Goal: Task Accomplishment & Management: Manage account settings

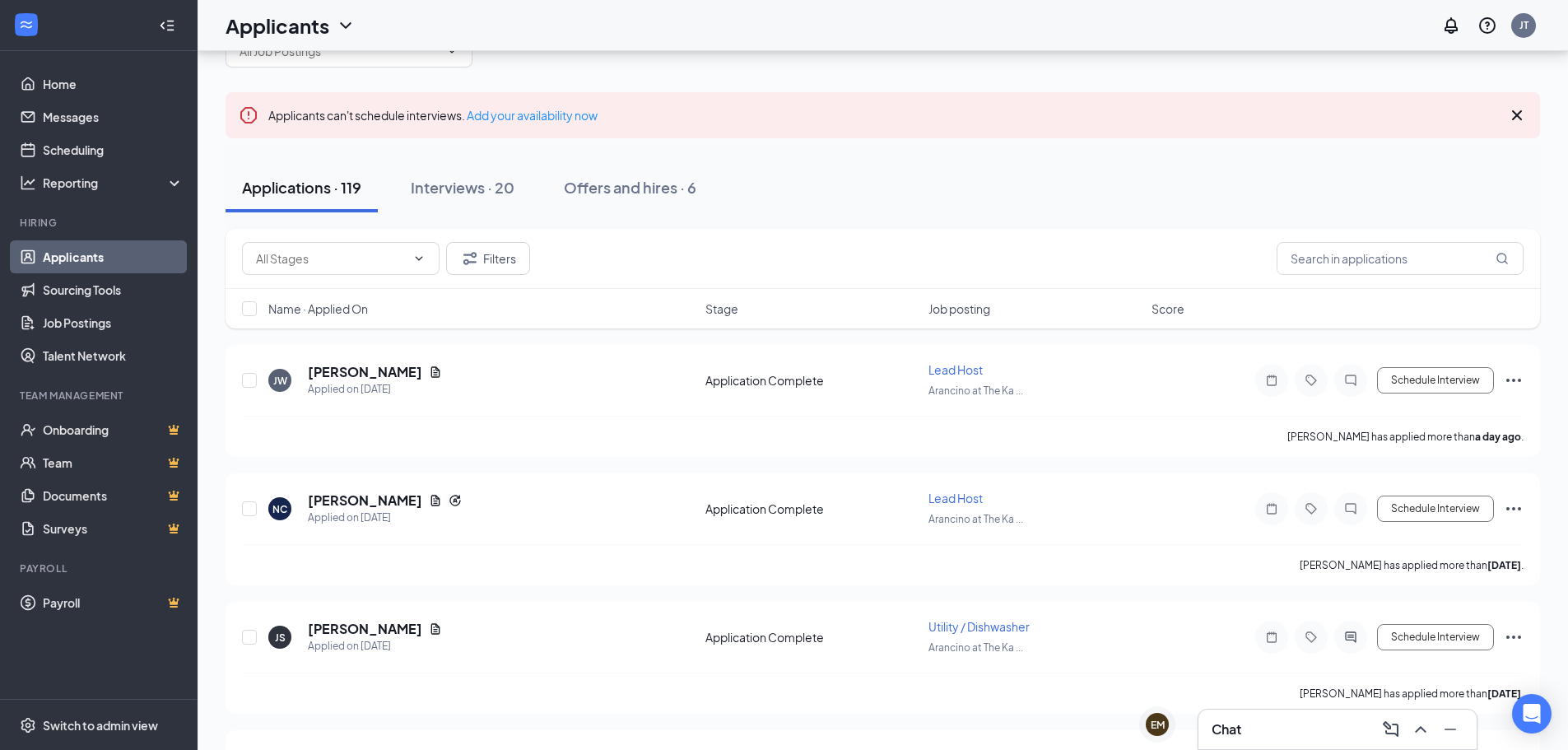
scroll to position [82, 0]
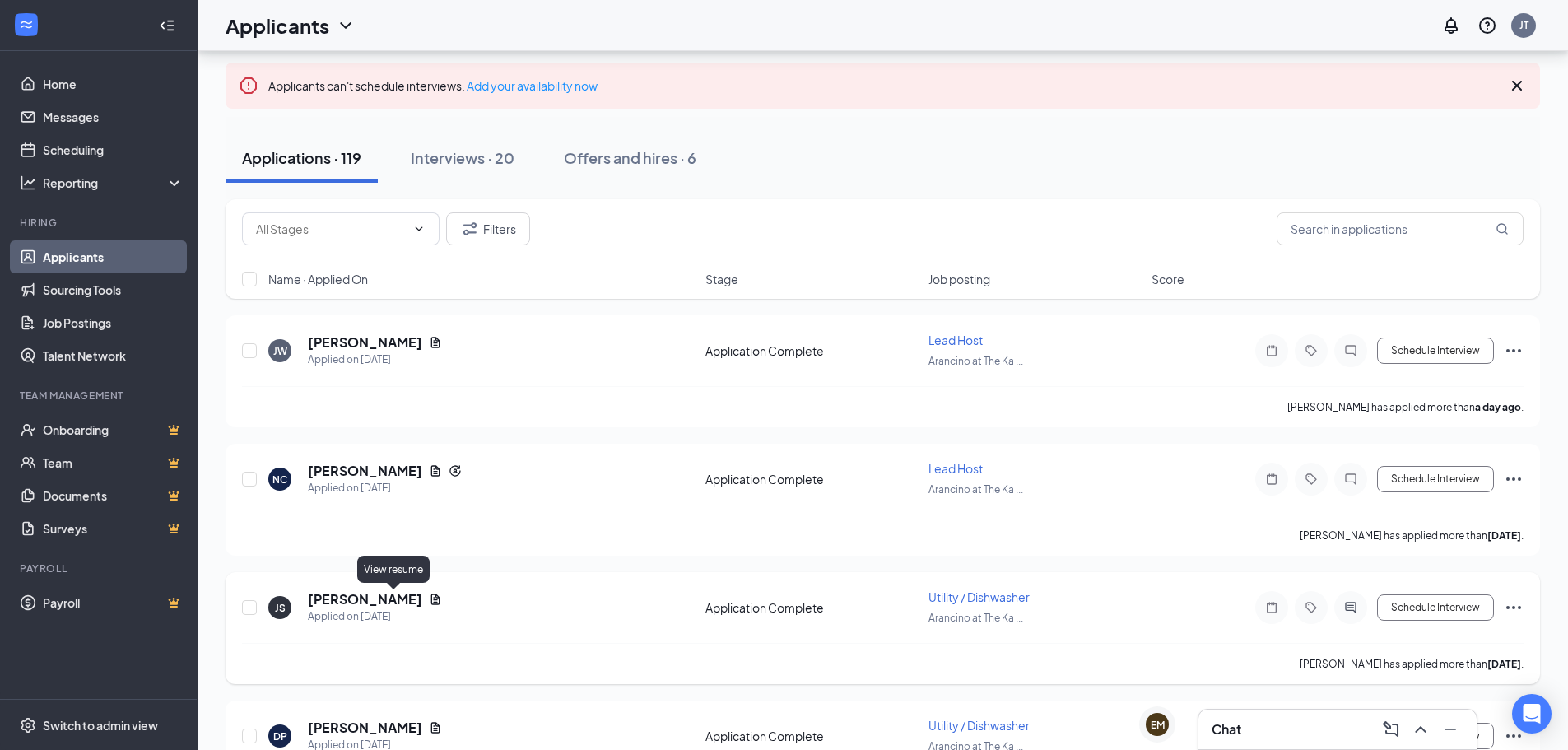
click at [432, 604] on icon "Document" at bounding box center [436, 598] width 9 height 10
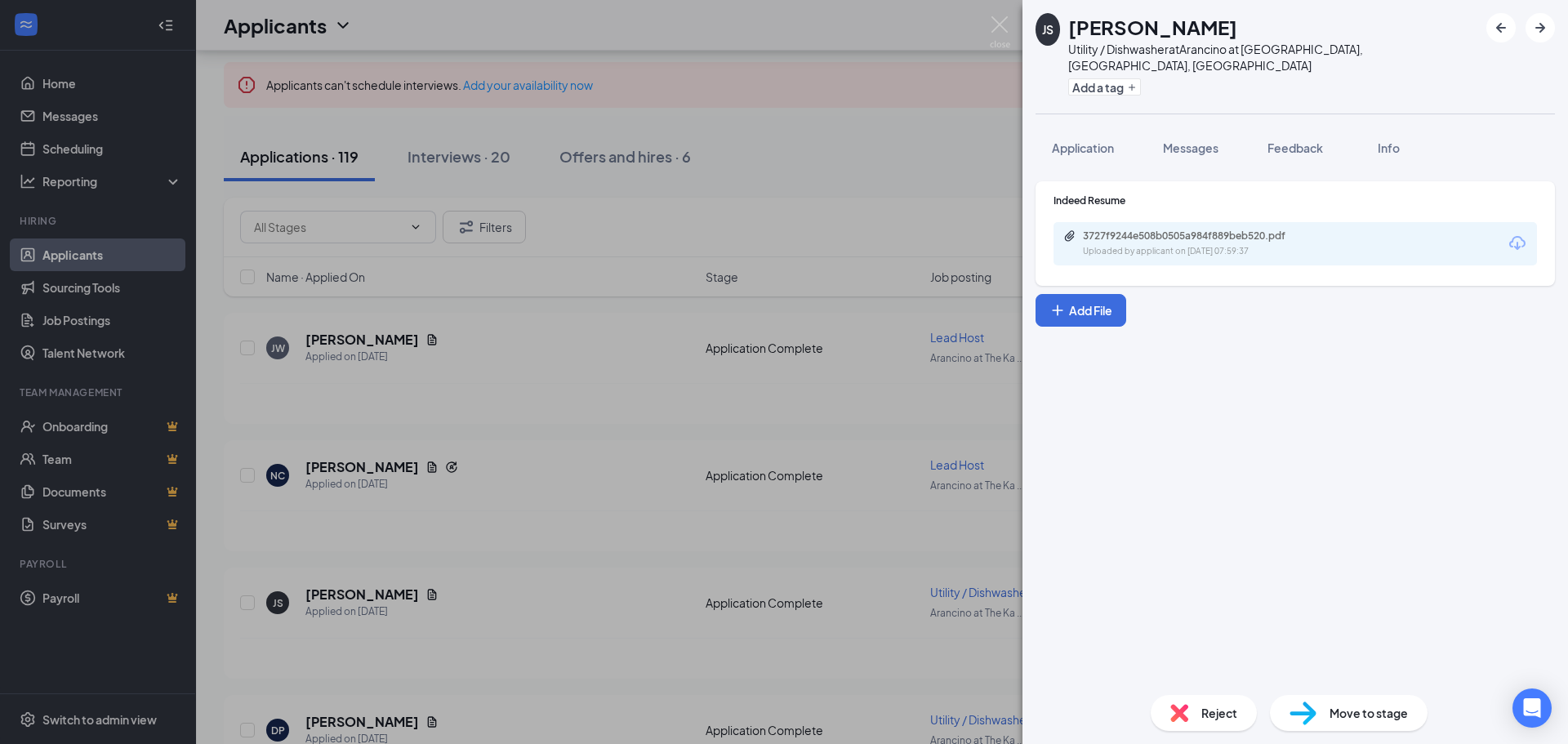
click at [1156, 245] on div "Uploaded by applicant on [DATE] 07:59:37" at bounding box center [1205, 251] width 245 height 13
drag, startPoint x: 495, startPoint y: 344, endPoint x: 508, endPoint y: 363, distance: 23.0
click at [496, 344] on div "JS [PERSON_NAME] Utility / Dishwasher at [GEOGRAPHIC_DATA] at [GEOGRAPHIC_DATA]…" at bounding box center [784, 372] width 1568 height 744
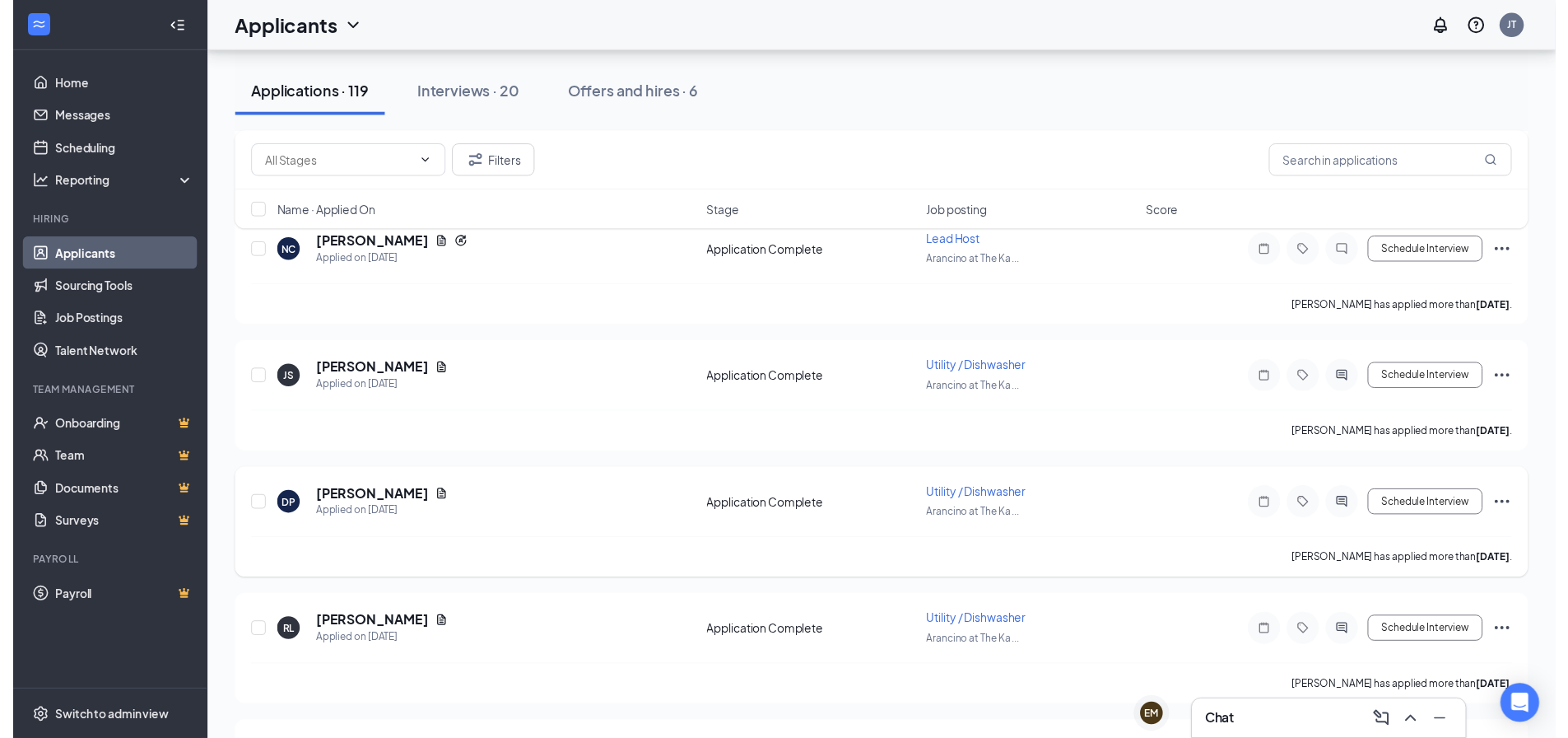
scroll to position [412, 0]
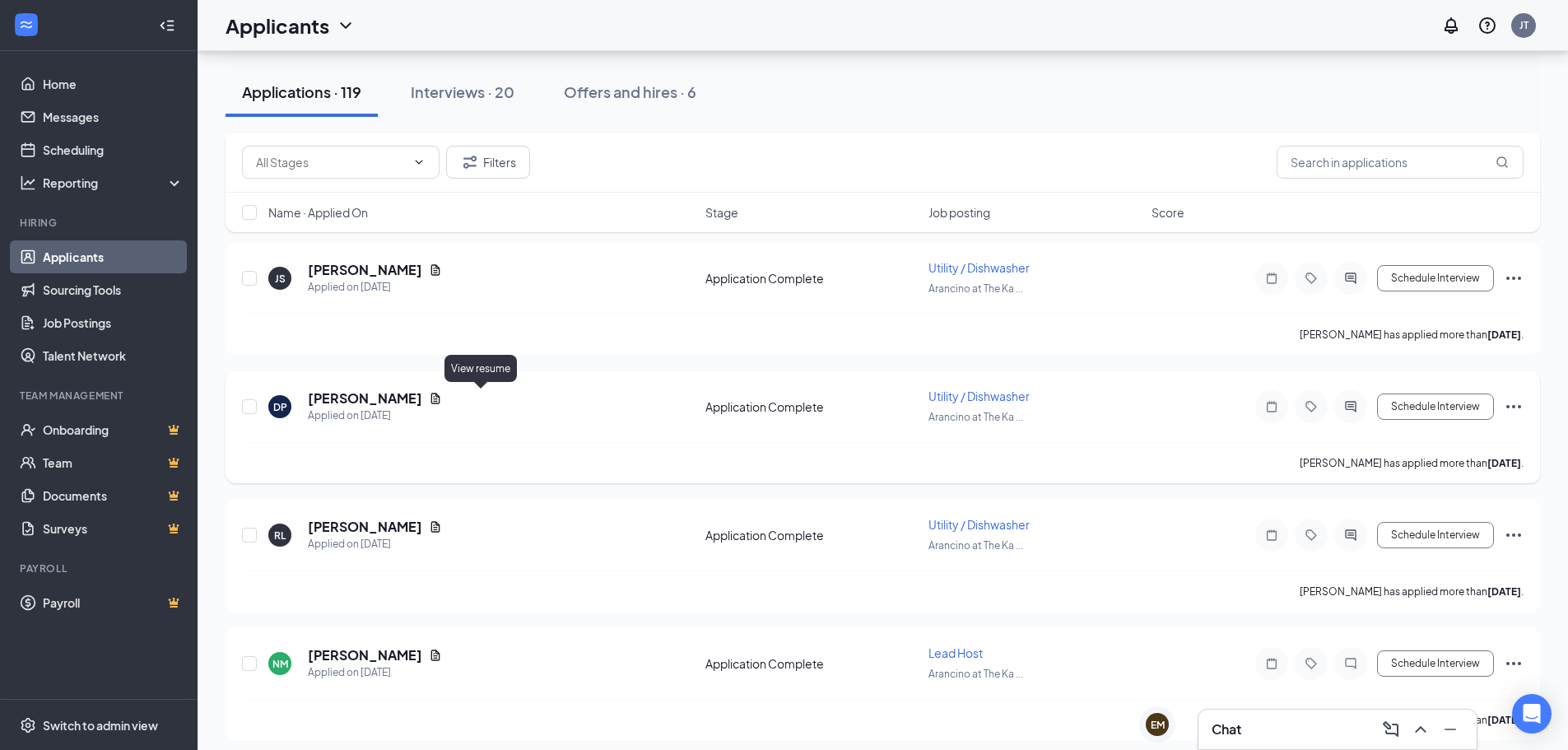
click at [442, 397] on icon "Document" at bounding box center [435, 399] width 13 height 13
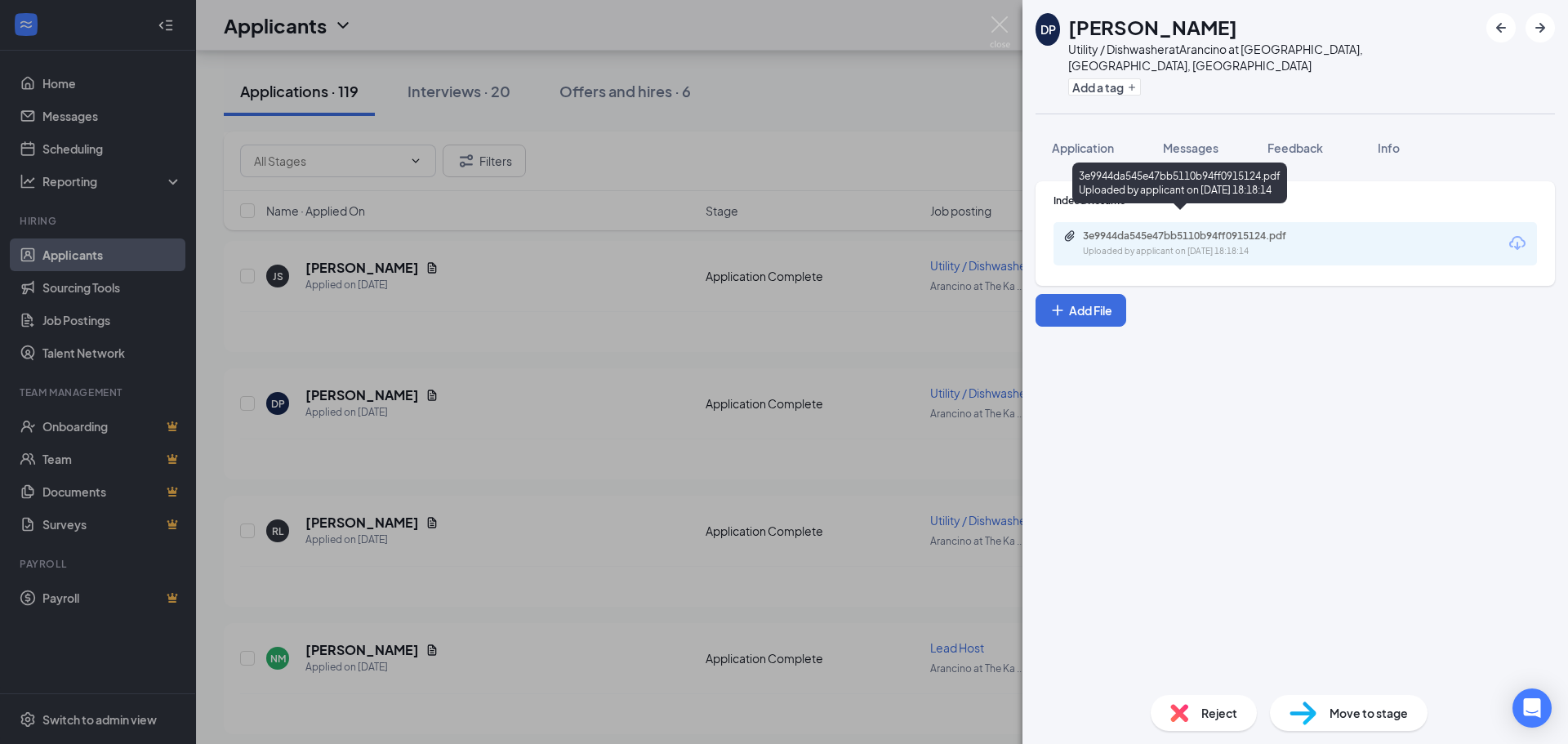
click at [1320, 245] on div "Uploaded by applicant on [DATE] 18:18:14" at bounding box center [1205, 251] width 245 height 13
click at [547, 450] on div "[PERSON_NAME] [PERSON_NAME] Utility / Dishwasher at [GEOGRAPHIC_DATA] at [GEOGR…" at bounding box center [784, 372] width 1568 height 744
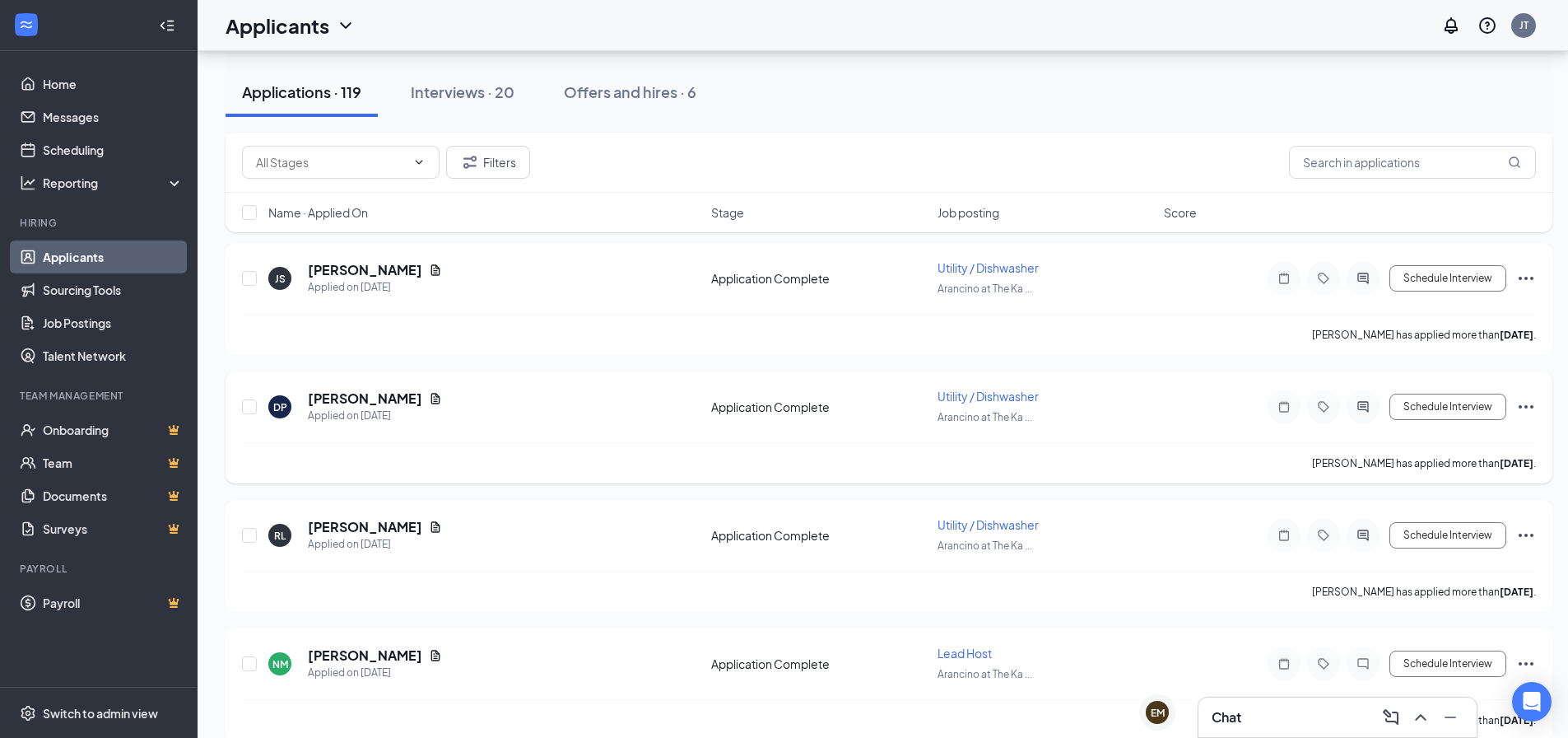
click at [1533, 407] on icon "Ellipses" at bounding box center [1527, 406] width 15 height 3
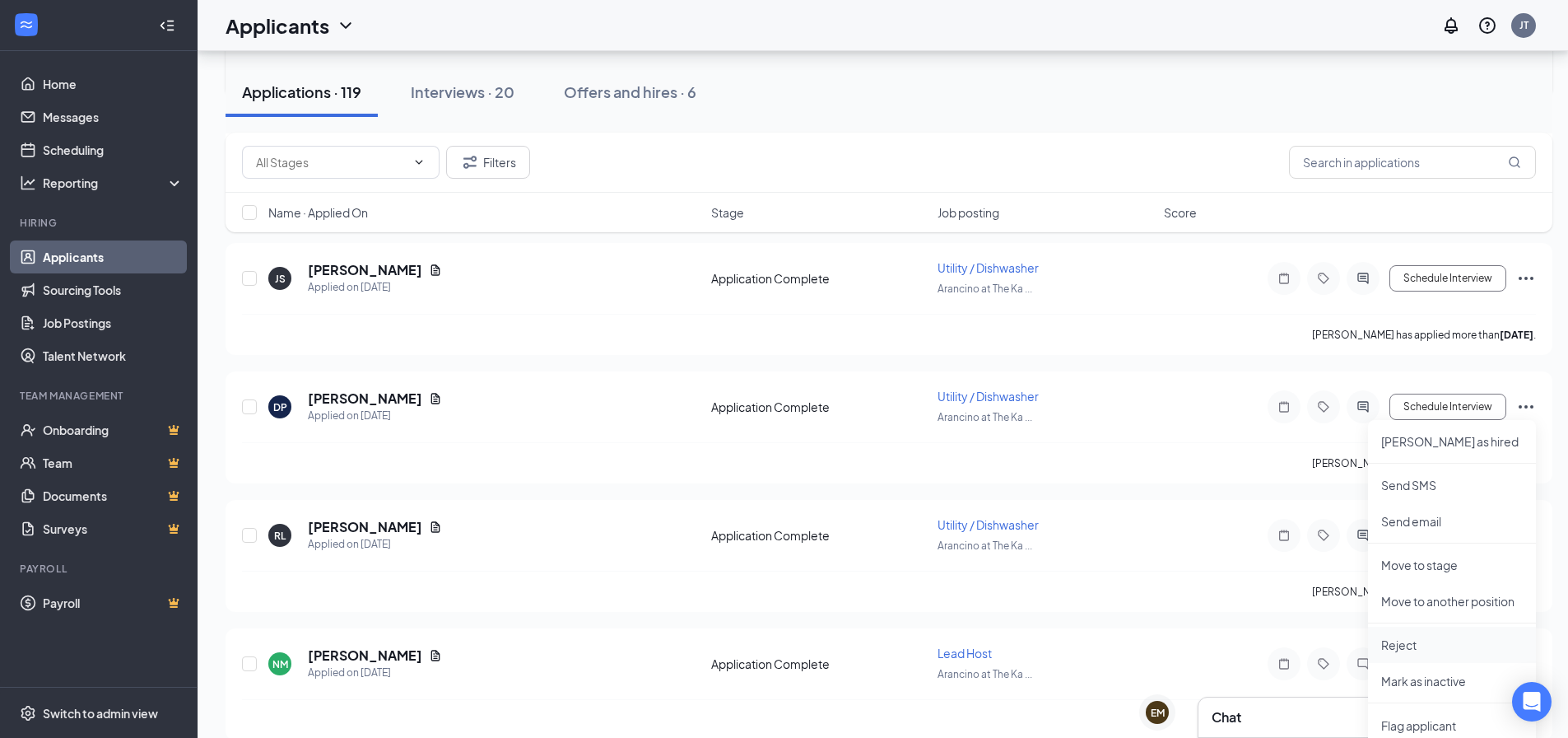
click at [1419, 638] on p "Reject" at bounding box center [1452, 644] width 141 height 16
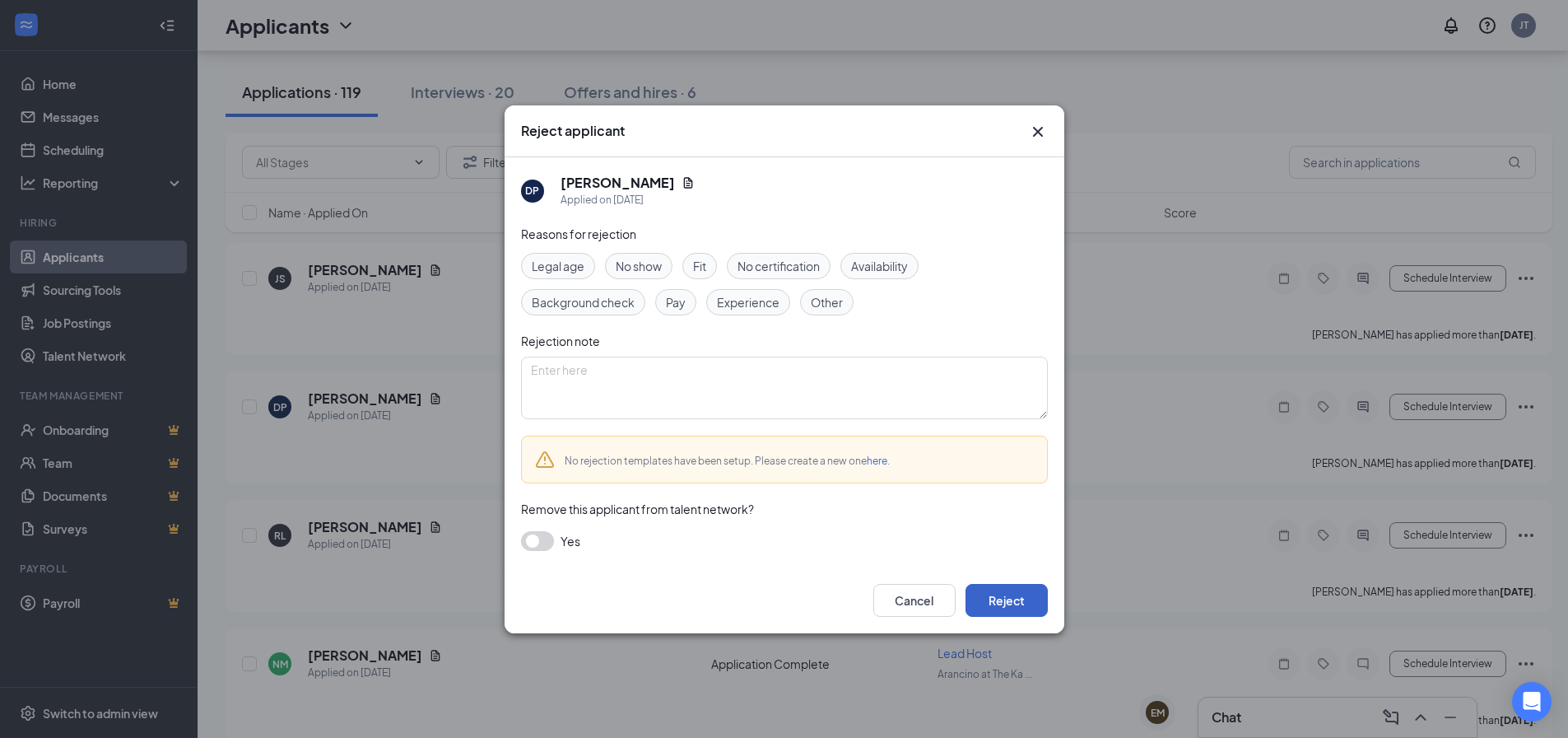
click at [981, 600] on button "Reject" at bounding box center [1006, 599] width 82 height 33
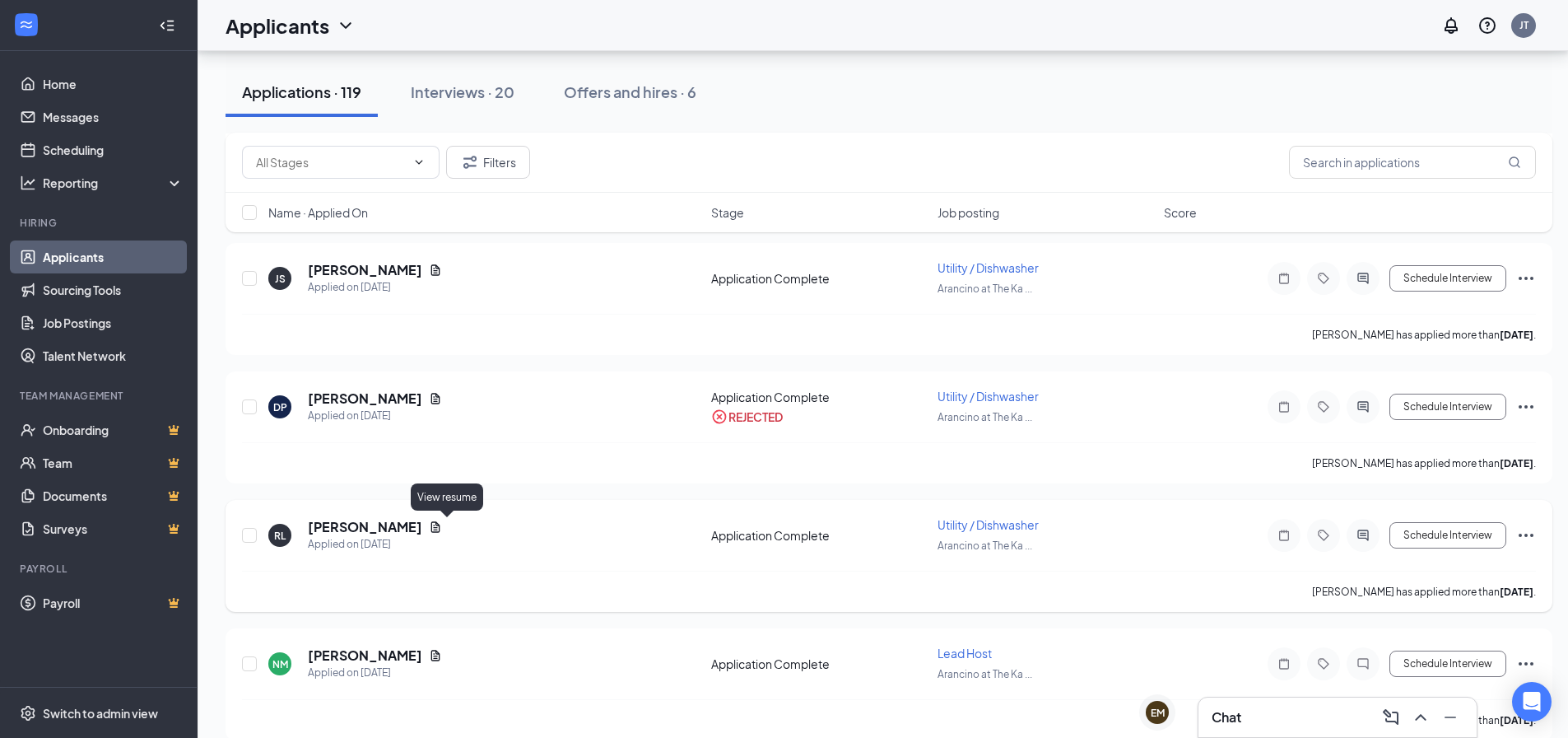
click at [442, 527] on icon "Document" at bounding box center [435, 527] width 13 height 13
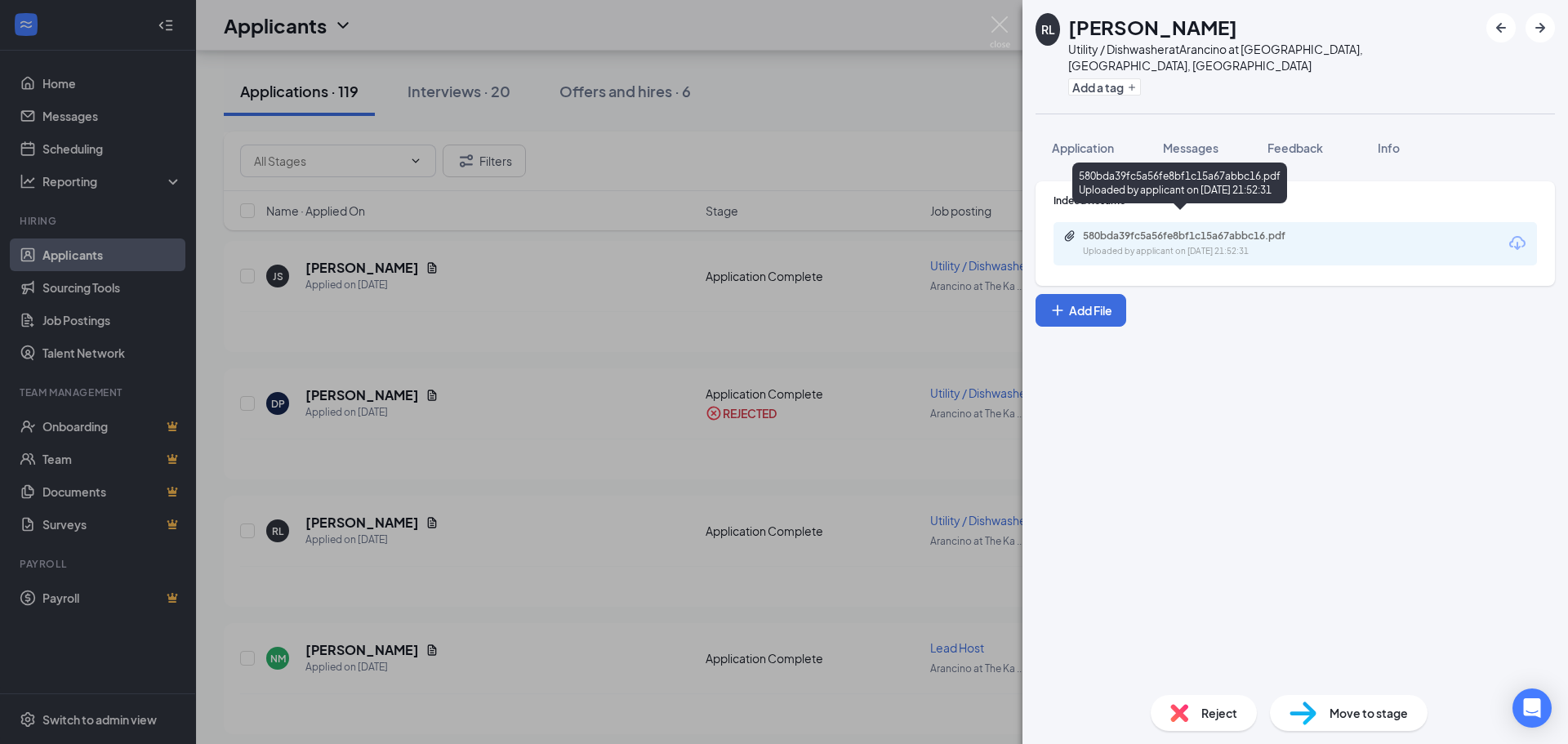
click at [1264, 245] on div "Uploaded by applicant on [DATE] 21:52:31" at bounding box center [1205, 251] width 245 height 13
click at [592, 461] on div "[PERSON_NAME] Utility / Dishwasher at [GEOGRAPHIC_DATA] at [GEOGRAPHIC_DATA], […" at bounding box center [784, 372] width 1568 height 744
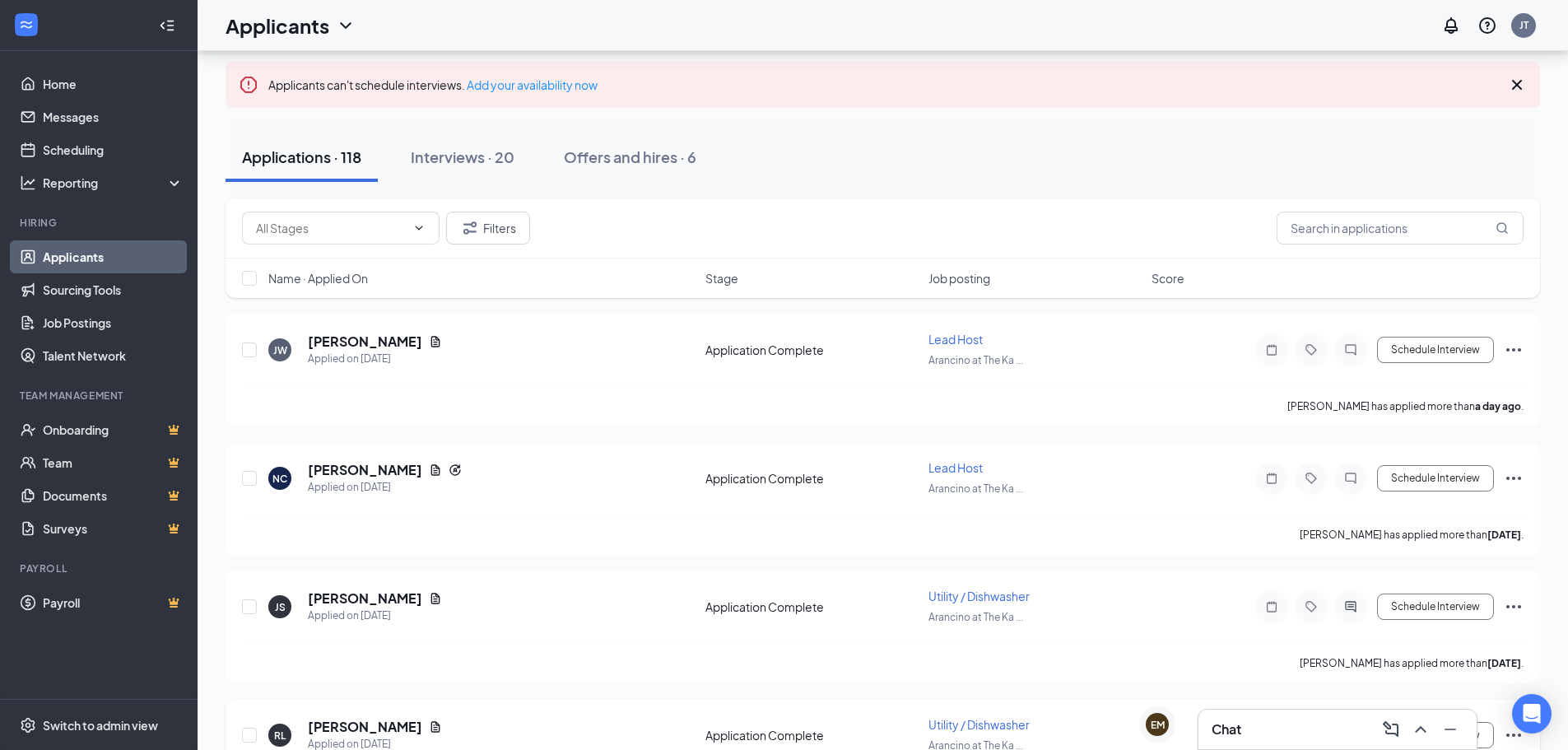
scroll to position [82, 0]
